Goal: Navigation & Orientation: Find specific page/section

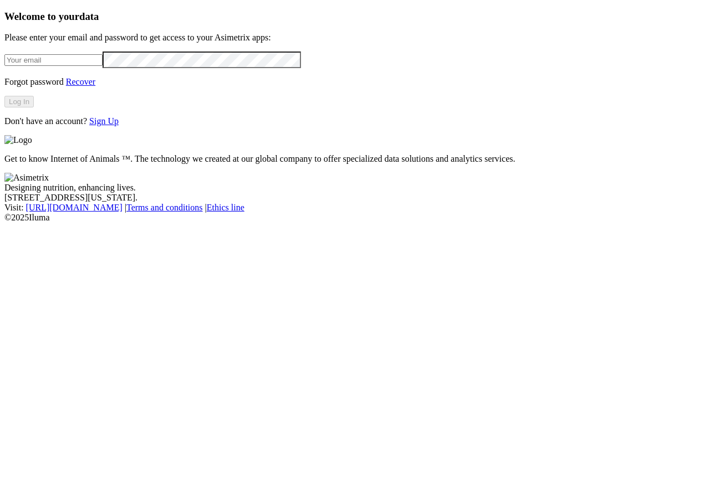
click at [103, 66] on input "email" at bounding box center [53, 60] width 98 height 12
type input "[PERSON_NAME][EMAIL_ADDRESS][PERSON_NAME][DOMAIN_NAME]"
click at [34, 108] on button "Log In" at bounding box center [18, 102] width 29 height 12
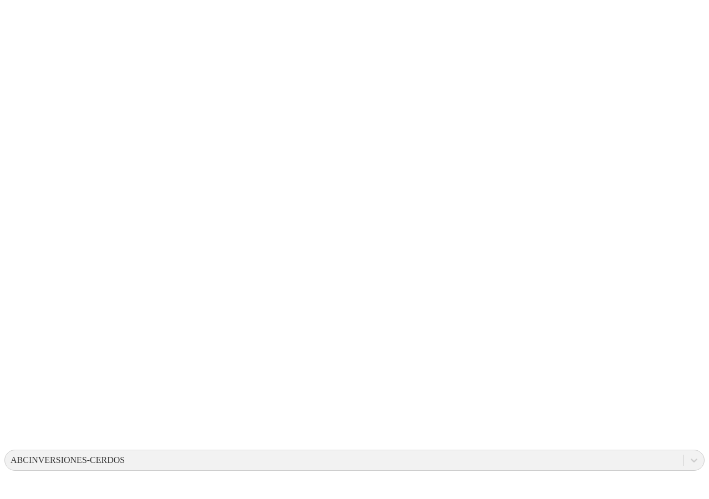
click at [125, 456] on div "ABCINVERSIONES-CERDOS" at bounding box center [68, 461] width 114 height 10
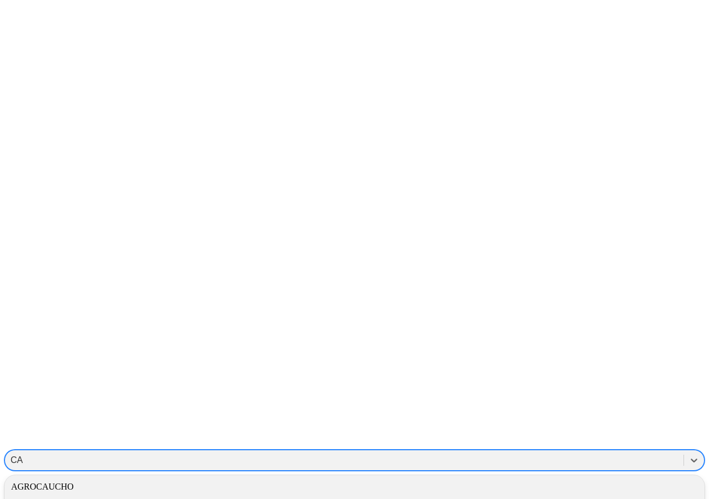
type input "C"
type input "PREME"
click at [558, 478] on div "PREMEX-LAB" at bounding box center [354, 487] width 700 height 19
